Goal: Obtain resource: Obtain resource

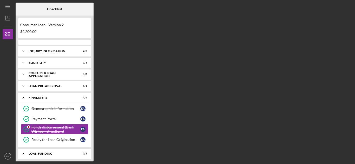
scroll to position [16, 0]
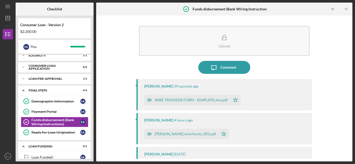
click at [214, 99] on div "WIRE TRANSFER FORM - tEMPLATE.xlsx.pdf" at bounding box center [190, 100] width 73 height 4
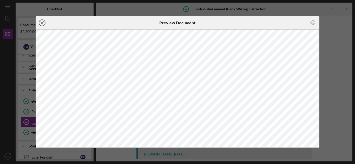
click at [43, 23] on icon "Icon/Close" at bounding box center [42, 22] width 13 height 13
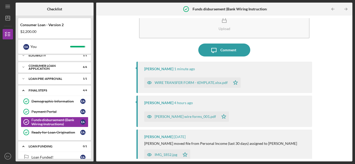
scroll to position [26, 0]
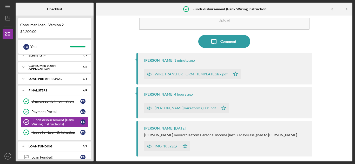
click at [218, 108] on icon "Icon/Star" at bounding box center [223, 108] width 10 height 10
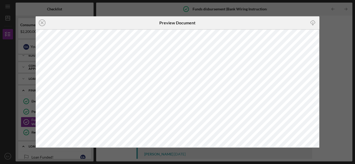
click at [44, 22] on icon "Icon/Close" at bounding box center [42, 22] width 13 height 13
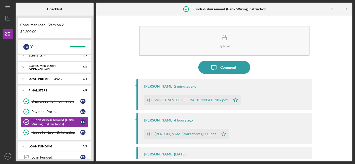
click at [175, 134] on div "[PERSON_NAME] wire forms_001.pdf" at bounding box center [184, 134] width 61 height 4
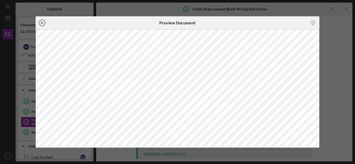
click at [41, 22] on line at bounding box center [42, 23] width 3 height 3
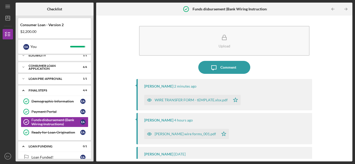
click at [174, 87] on time "2 minutes ago" at bounding box center [185, 86] width 22 height 4
click at [177, 102] on div "WIRE TRANSFER FORM - tEMPLATE.xlsx.pdf" at bounding box center [190, 100] width 73 height 4
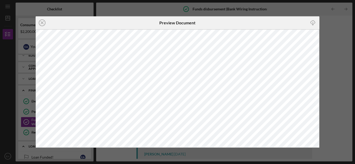
click at [42, 24] on icon "Icon/Close" at bounding box center [42, 22] width 13 height 13
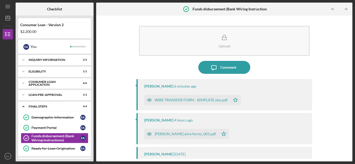
scroll to position [16, 0]
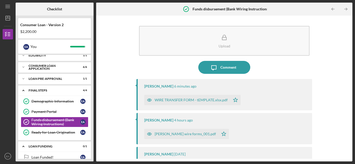
click at [166, 100] on div "WIRE TRANSFER FORM - tEMPLATE.xlsx.pdf" at bounding box center [190, 100] width 73 height 4
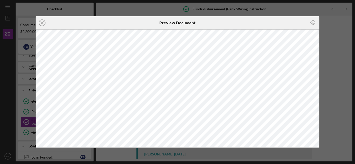
click at [41, 22] on icon "Icon/Close" at bounding box center [42, 22] width 13 height 13
